Goal: Information Seeking & Learning: Learn about a topic

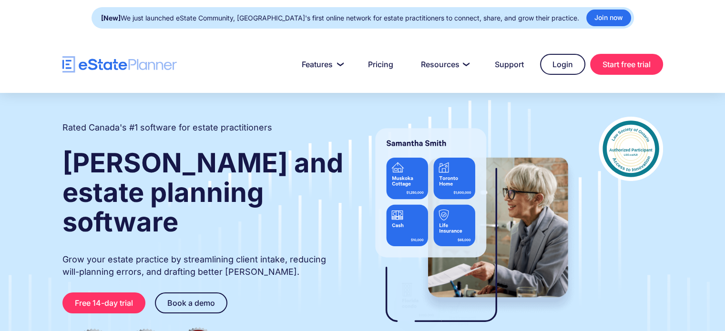
scroll to position [734, 0]
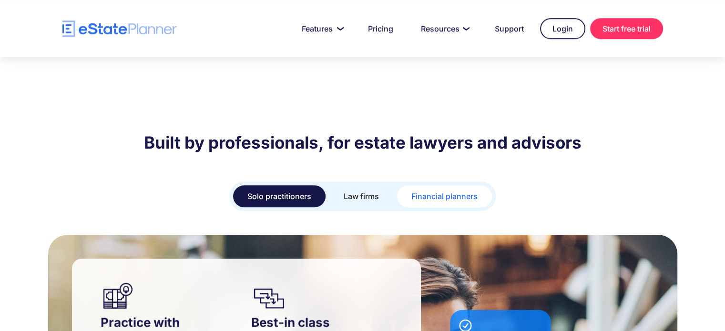
click at [442, 190] on div "Financial planners" at bounding box center [444, 196] width 66 height 13
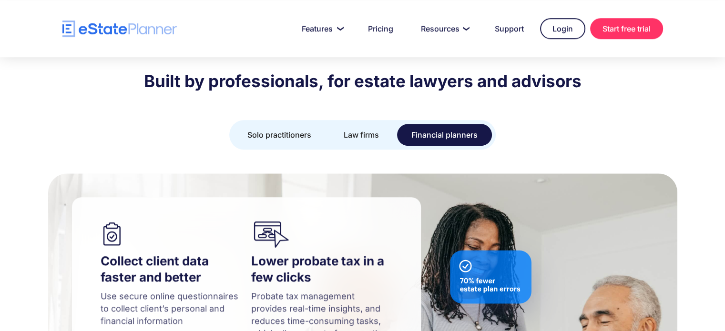
scroll to position [877, 0]
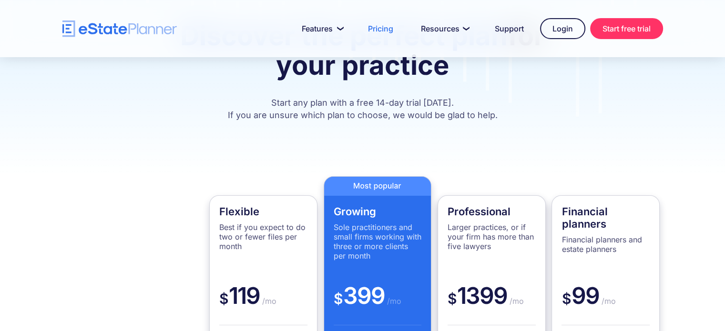
scroll to position [238, 0]
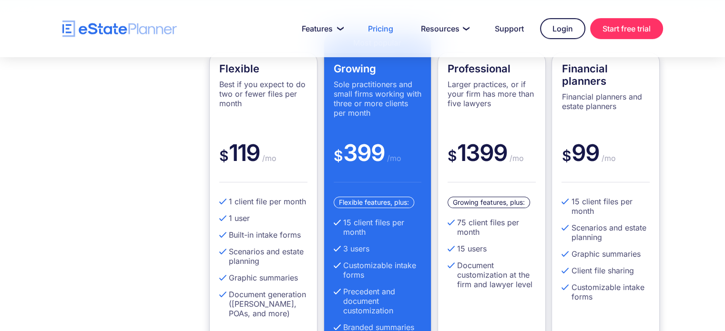
click at [720, 111] on div "Flexible Best if you expect to do two or fewer files per month $ 119 /mo 1 clie…" at bounding box center [362, 219] width 725 height 442
click at [621, 32] on link "Start free trial" at bounding box center [626, 28] width 73 height 21
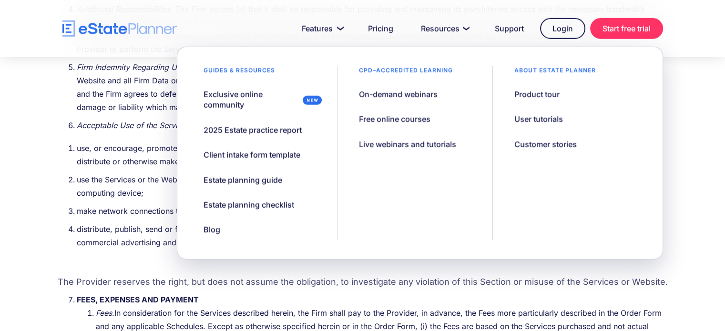
scroll to position [3210, 0]
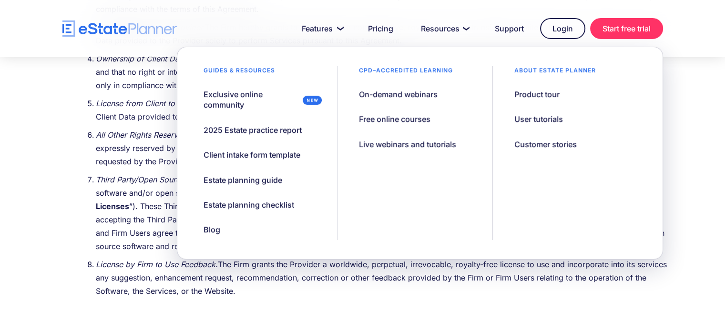
click at [138, 157] on ol "Ownership of the Software and Website. Except for any grant of licenses in this…" at bounding box center [372, 110] width 591 height 385
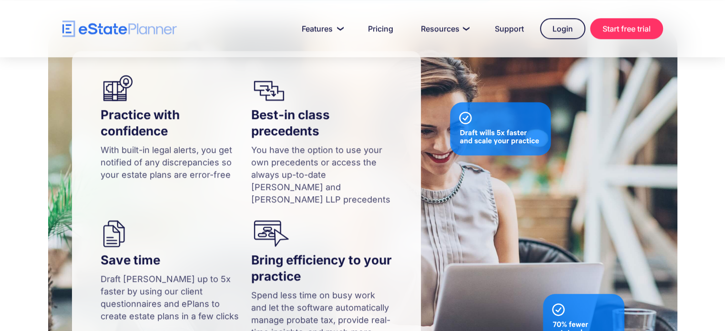
scroll to position [1325, 0]
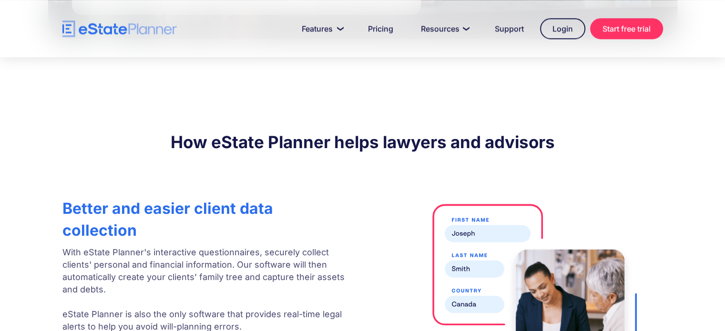
click at [116, 34] on img "home" at bounding box center [119, 28] width 114 height 17
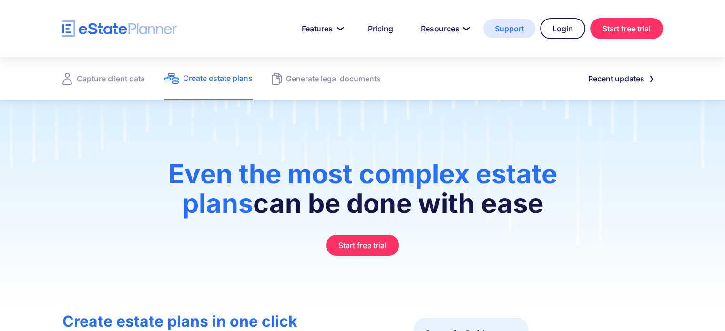
scroll to position [177, 0]
